Goal: Check status: Check status

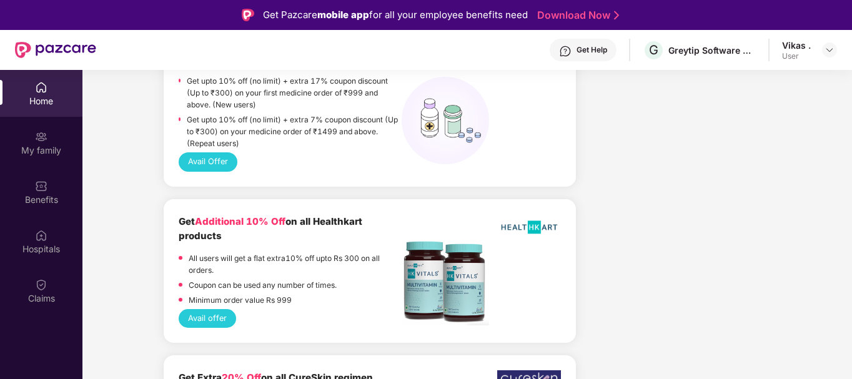
scroll to position [1249, 0]
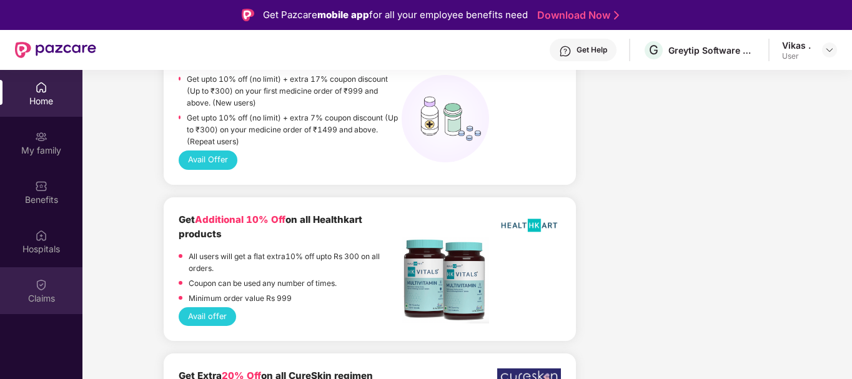
click at [44, 287] on img at bounding box center [41, 284] width 12 height 12
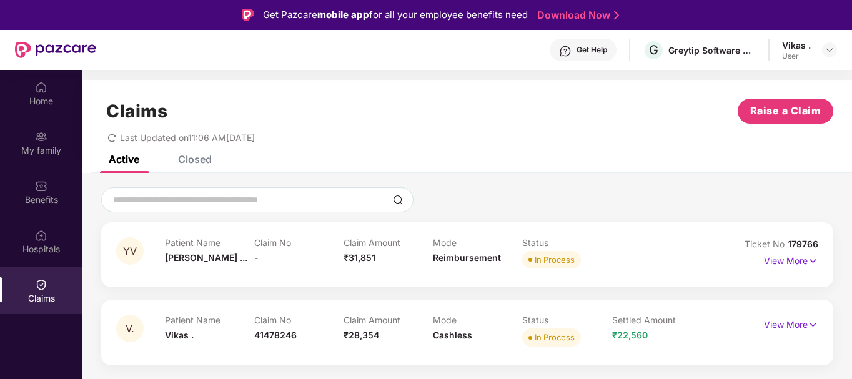
click at [794, 257] on p "View More" at bounding box center [790, 259] width 54 height 17
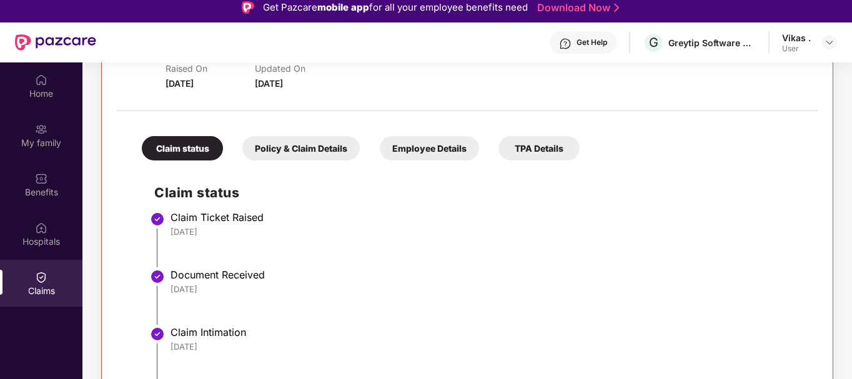
scroll to position [213, 0]
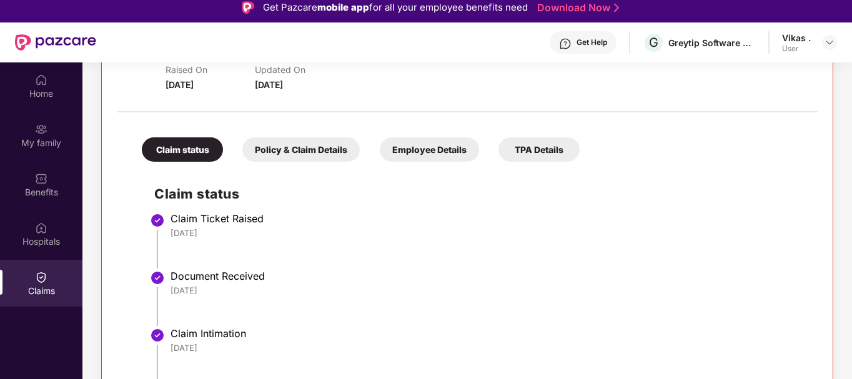
click at [283, 146] on div "Policy & Claim Details" at bounding box center [300, 149] width 117 height 24
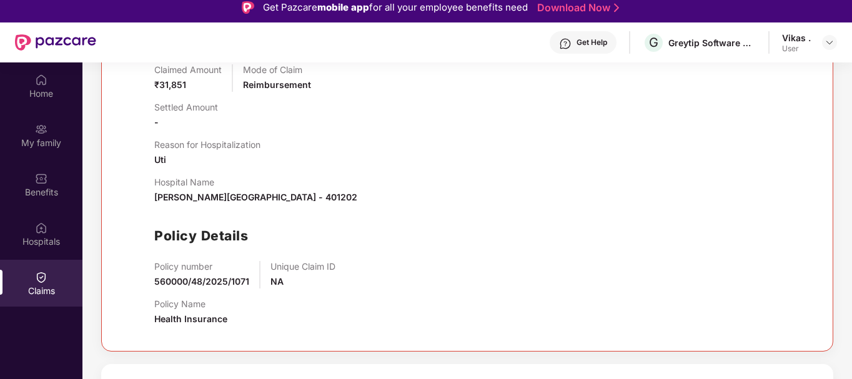
scroll to position [406, 0]
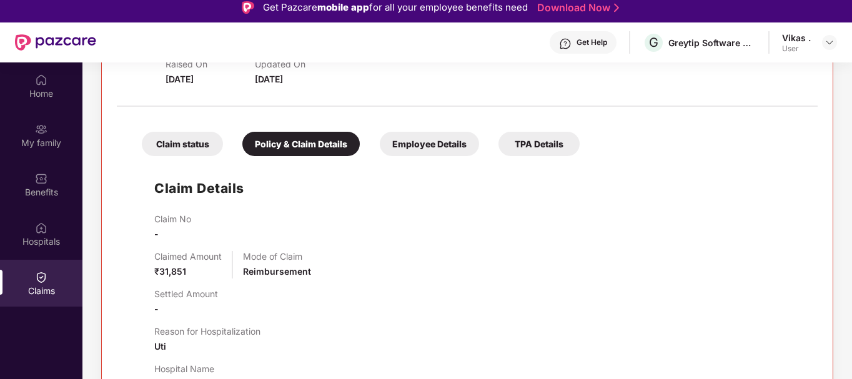
click at [426, 147] on div "Employee Details" at bounding box center [429, 144] width 99 height 24
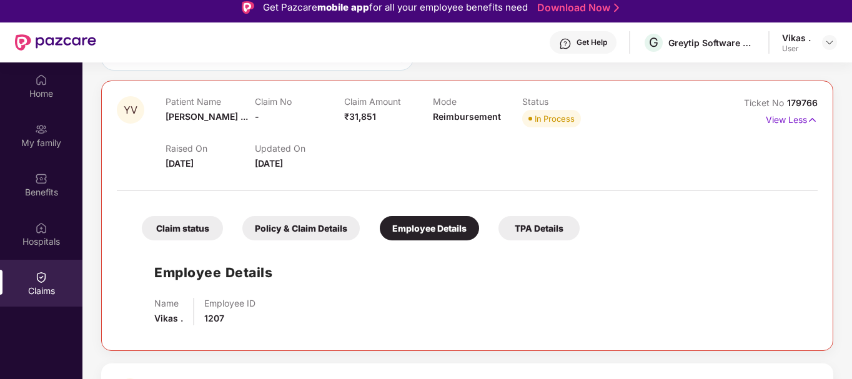
scroll to position [70, 0]
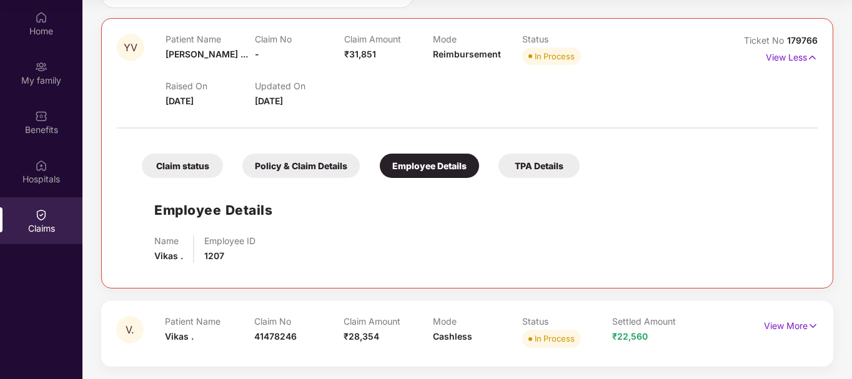
click at [529, 156] on div "TPA Details" at bounding box center [538, 166] width 81 height 24
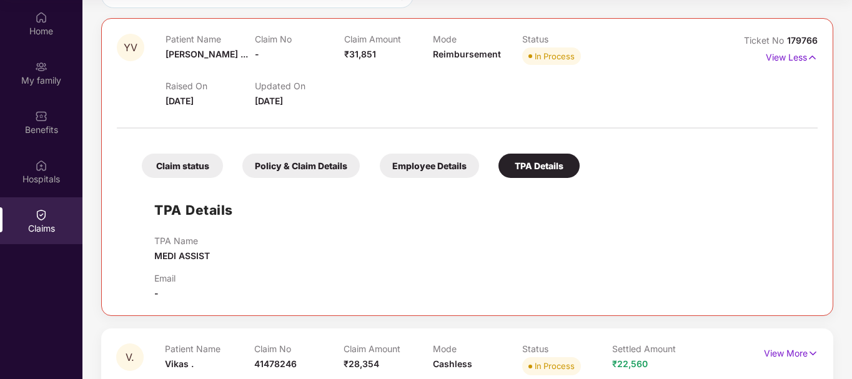
scroll to position [162, 0]
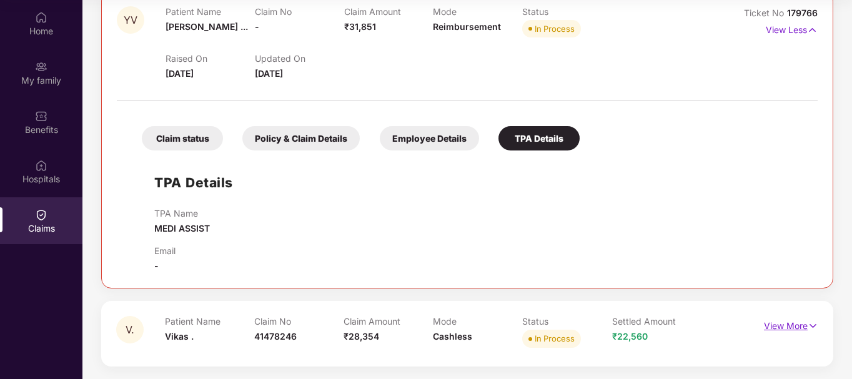
click at [810, 326] on img at bounding box center [812, 326] width 11 height 14
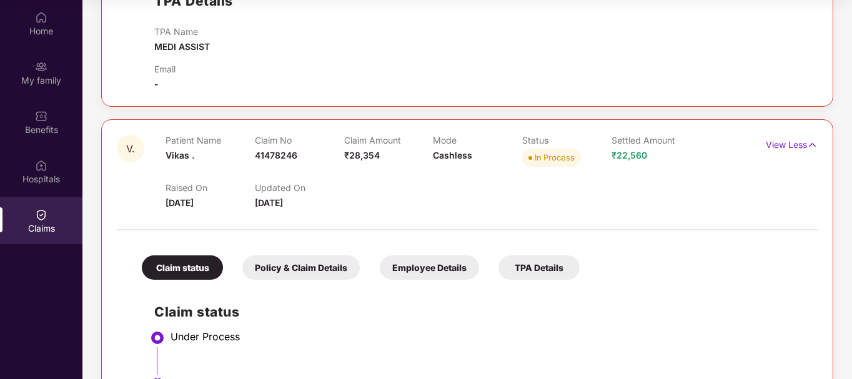
scroll to position [461, 0]
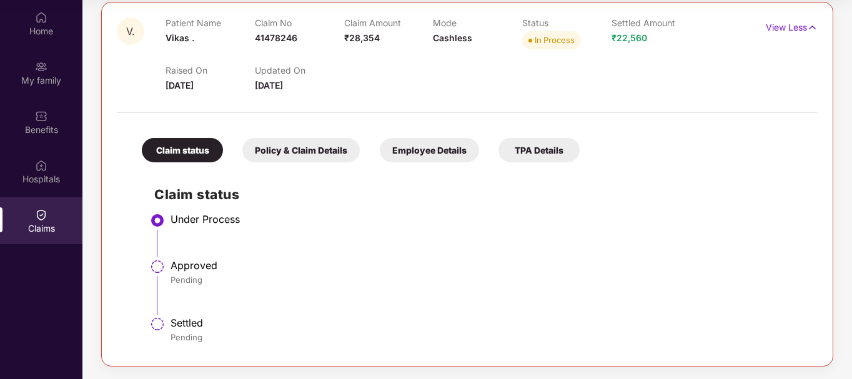
click at [275, 143] on div "Policy & Claim Details" at bounding box center [300, 150] width 117 height 24
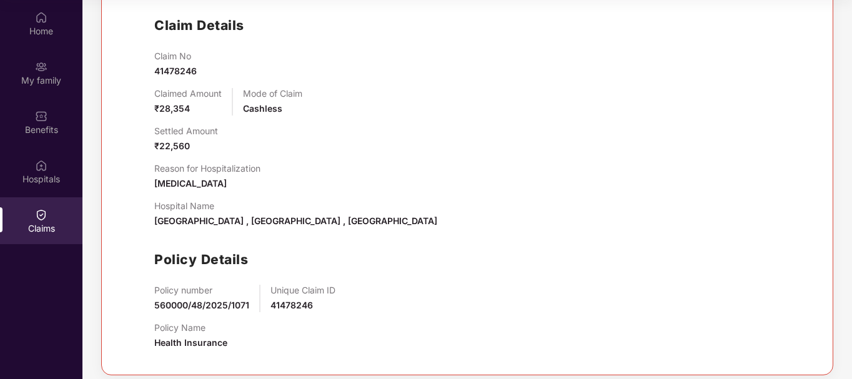
scroll to position [639, 0]
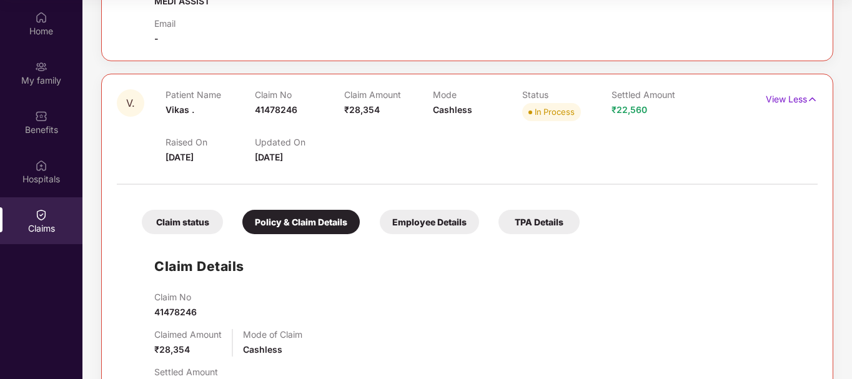
click at [434, 218] on div "Employee Details" at bounding box center [429, 222] width 99 height 24
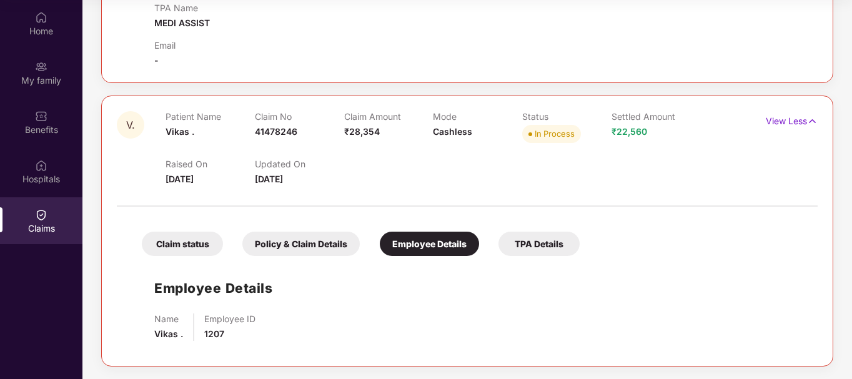
click at [526, 242] on div "TPA Details" at bounding box center [538, 244] width 81 height 24
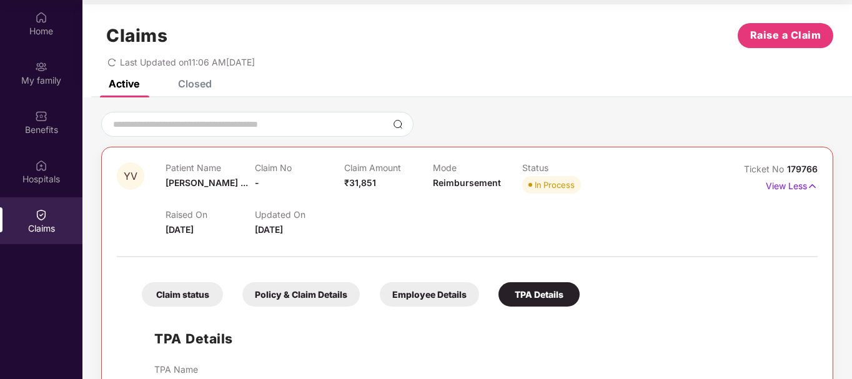
scroll to position [0, 0]
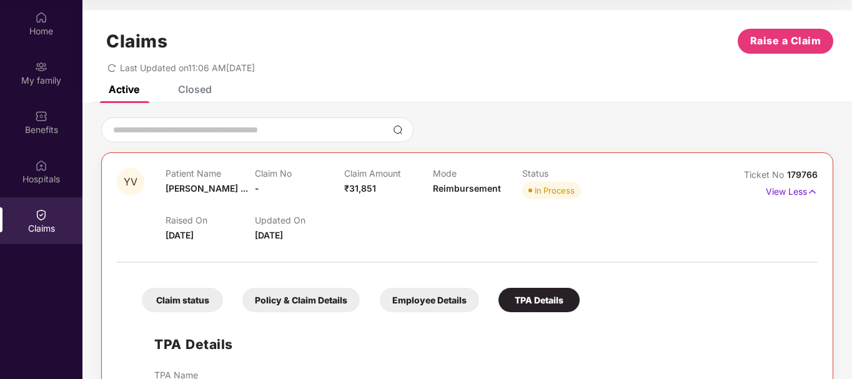
click at [435, 306] on div "Employee Details" at bounding box center [429, 300] width 99 height 24
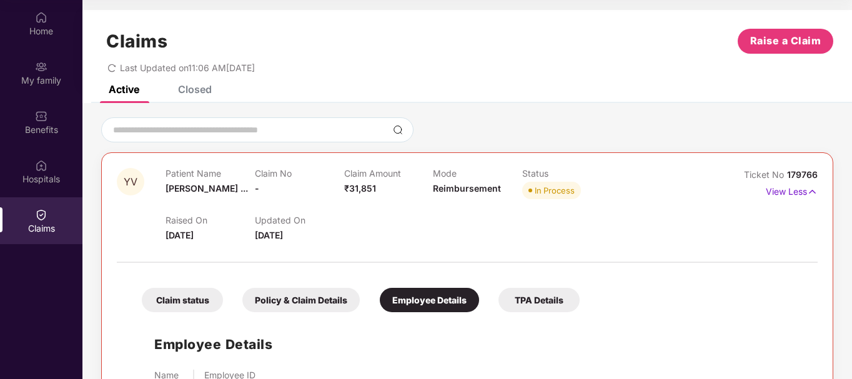
click at [291, 307] on div "Policy & Claim Details" at bounding box center [300, 300] width 117 height 24
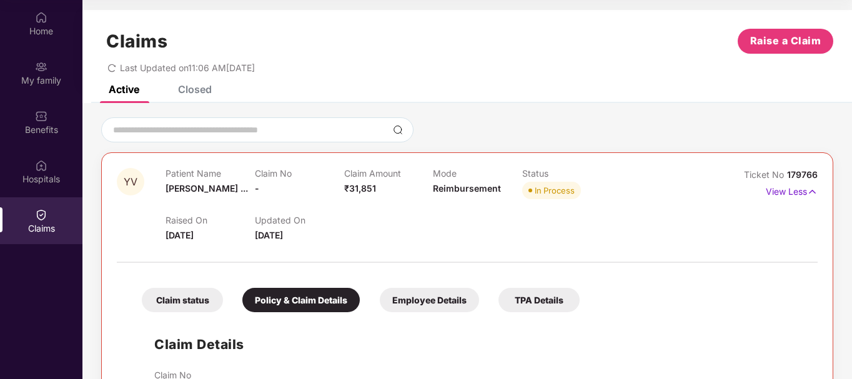
click at [187, 303] on div "Claim status" at bounding box center [182, 300] width 81 height 24
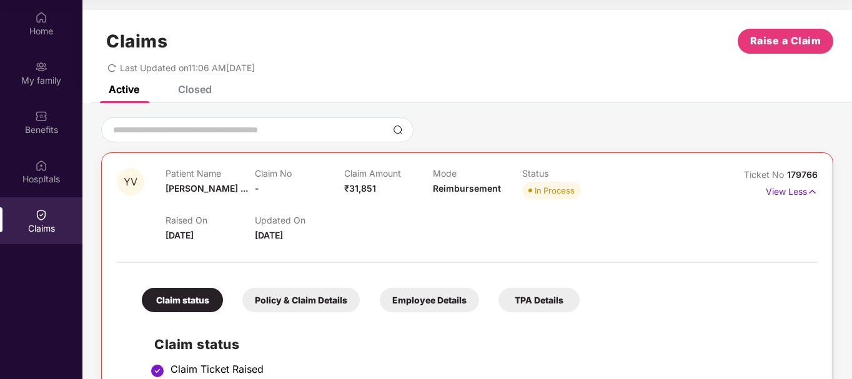
click at [194, 90] on div "Closed" at bounding box center [195, 89] width 34 height 12
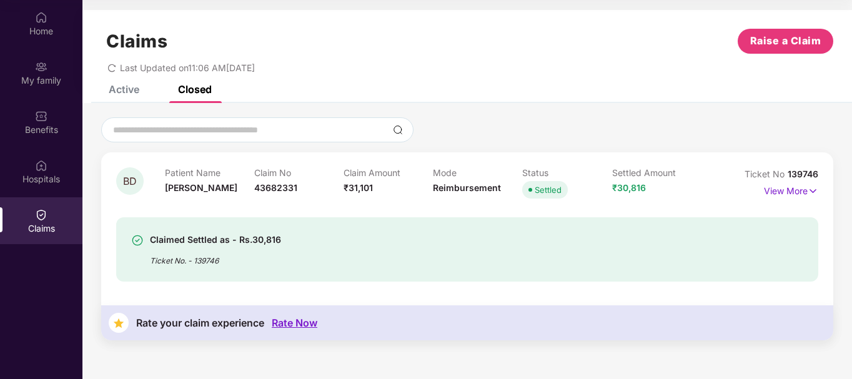
click at [282, 252] on div "Claimed Settled as - Rs.30,816 Ticket No. - 139746" at bounding box center [411, 249] width 560 height 34
click at [39, 25] on div "Home" at bounding box center [41, 31] width 82 height 12
